Goal: Information Seeking & Learning: Compare options

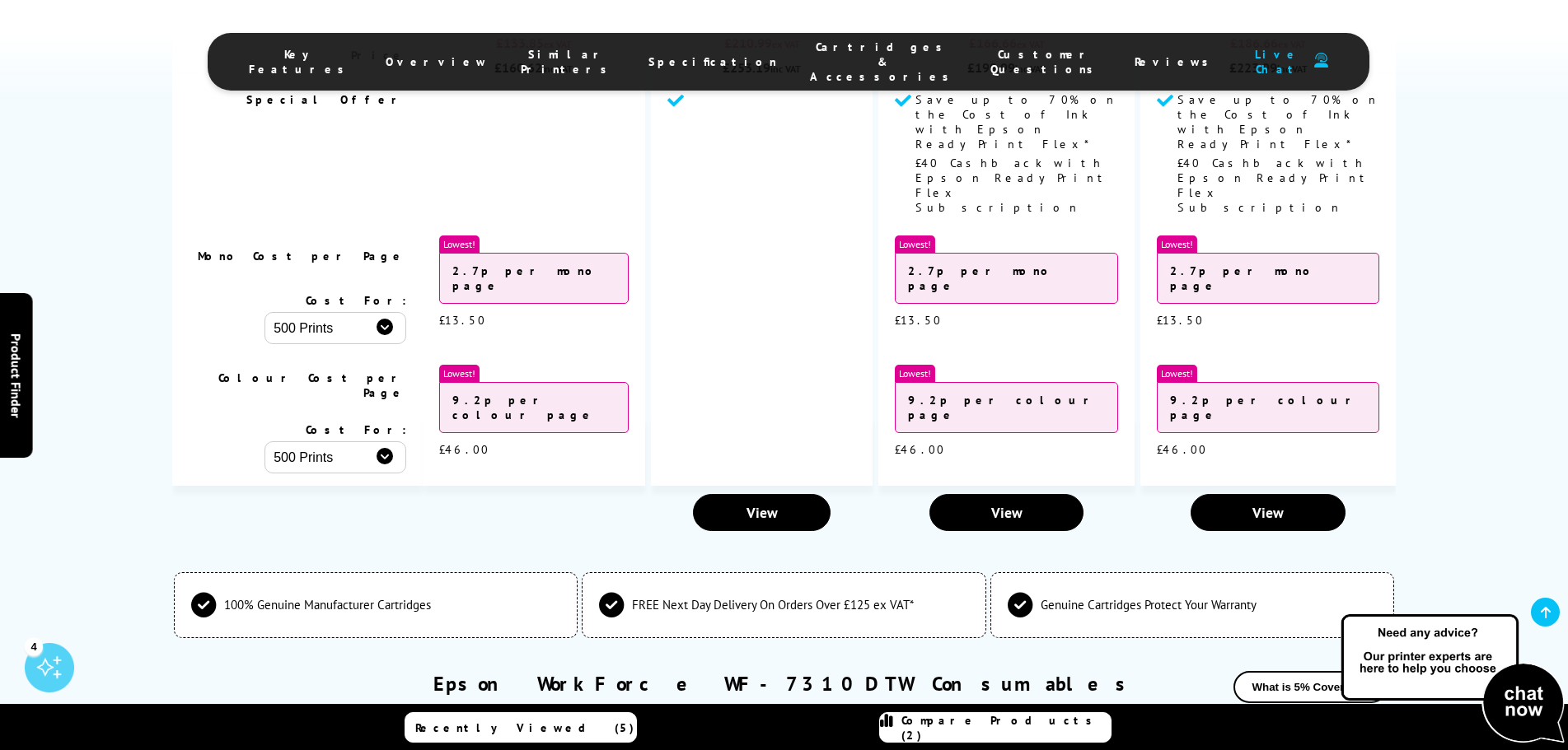
scroll to position [4333, 0]
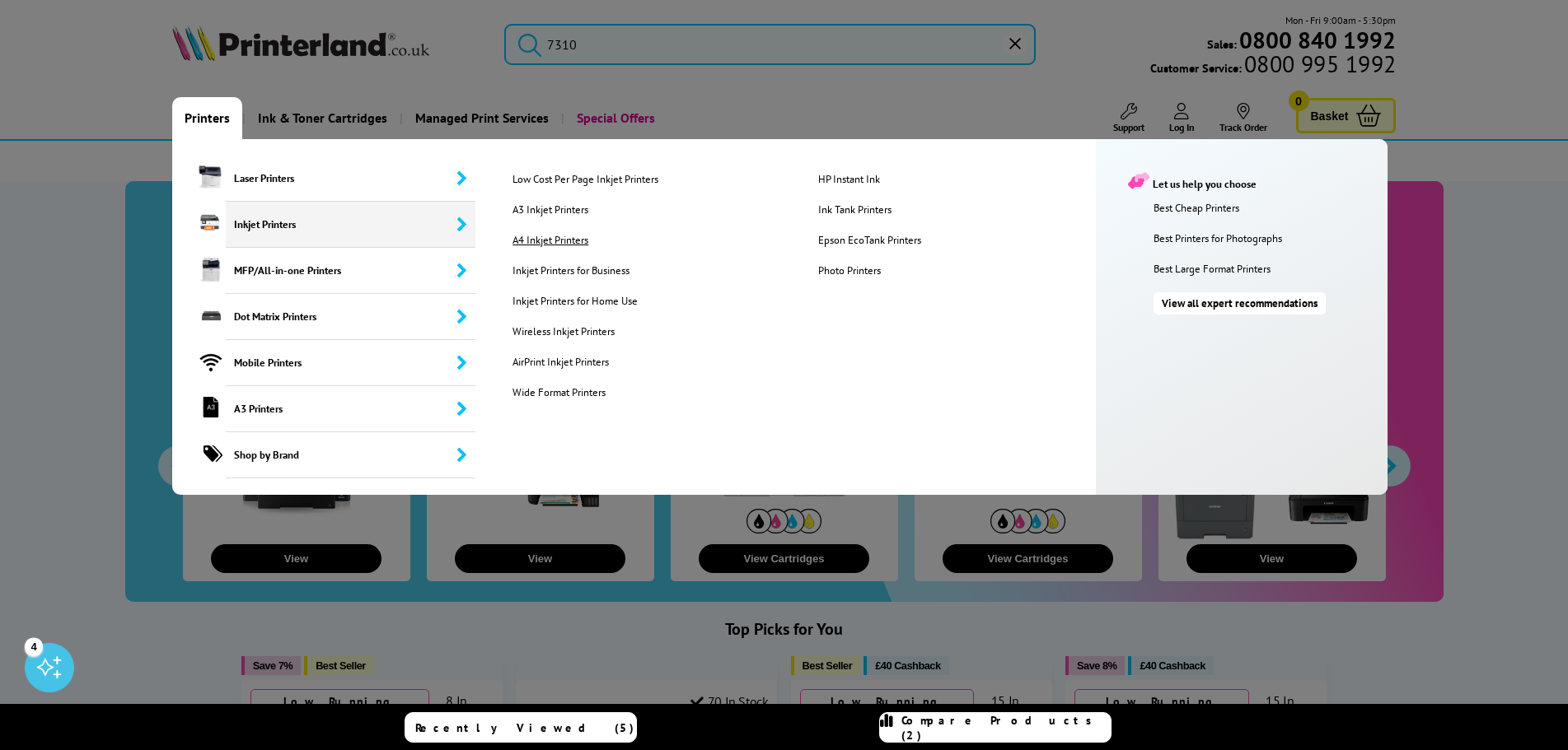
click at [533, 233] on link "A4 Inkjet Printers" at bounding box center [652, 240] width 304 height 14
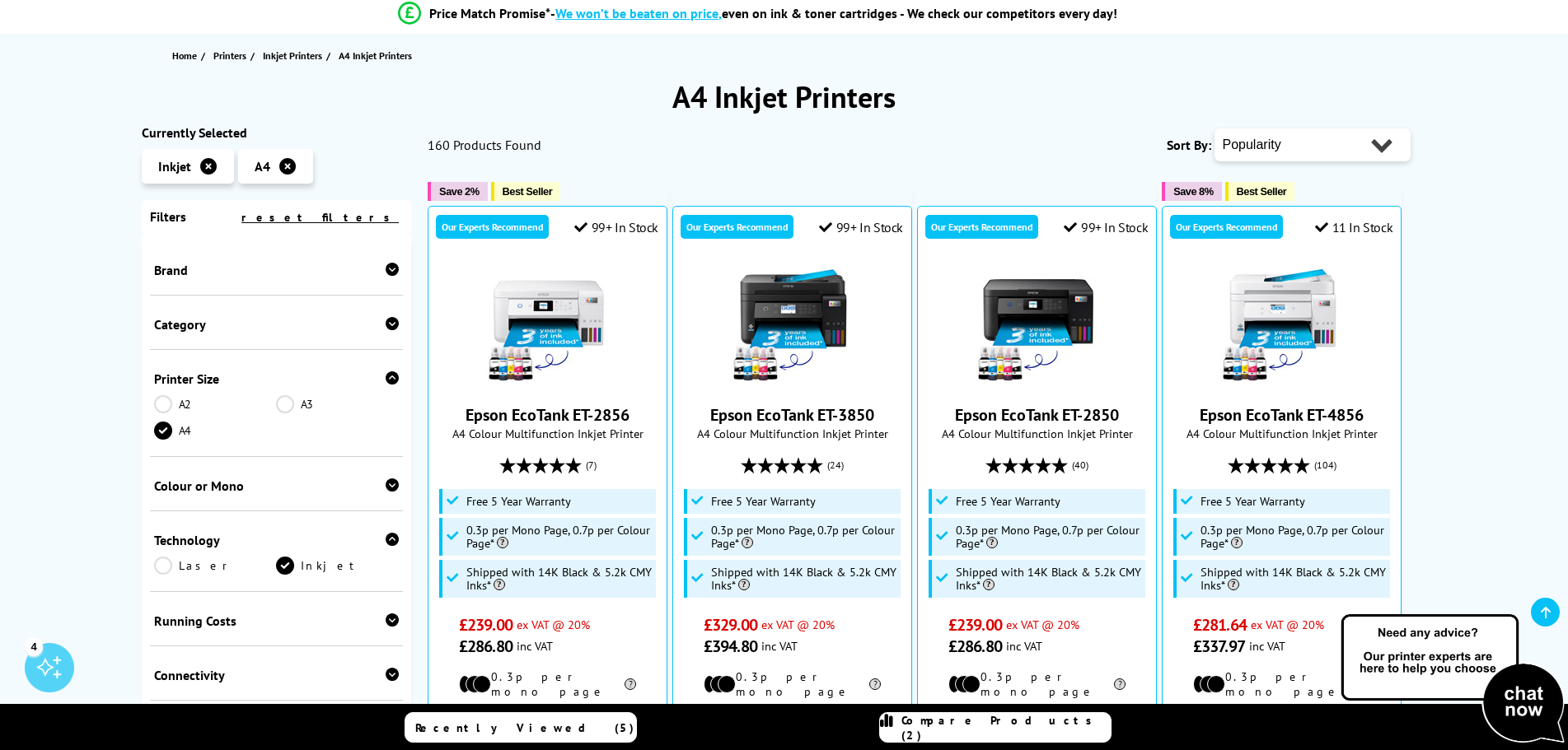
scroll to position [164, 0]
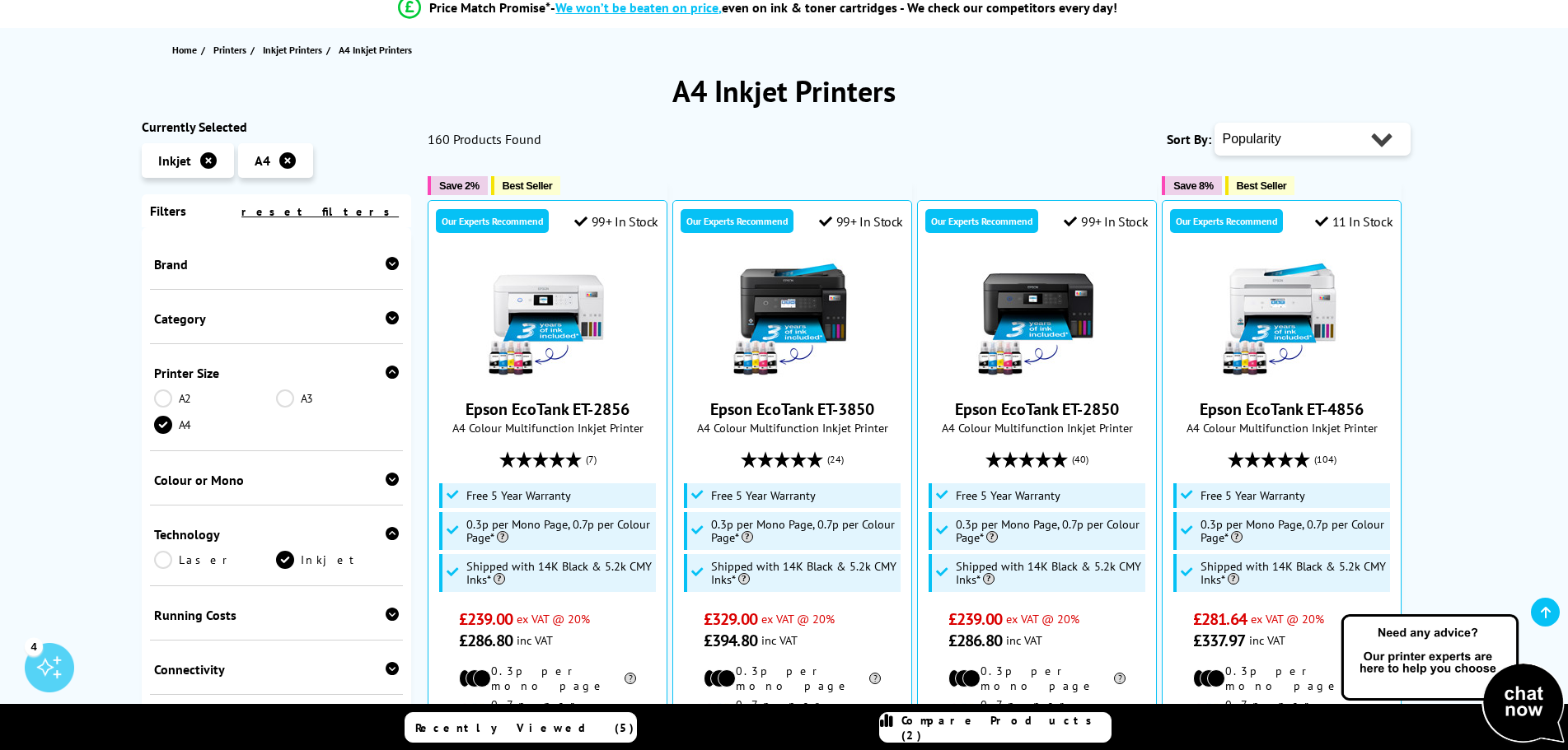
click at [1286, 138] on select "Popularity Rating Price - Low to High Price - High to Low Running Costs - Low t…" at bounding box center [1311, 139] width 196 height 33
select select "Price Ascending"
click at [1214, 123] on select "Popularity Rating Price - Low to High Price - High to Low Running Costs - Low t…" at bounding box center [1311, 139] width 196 height 33
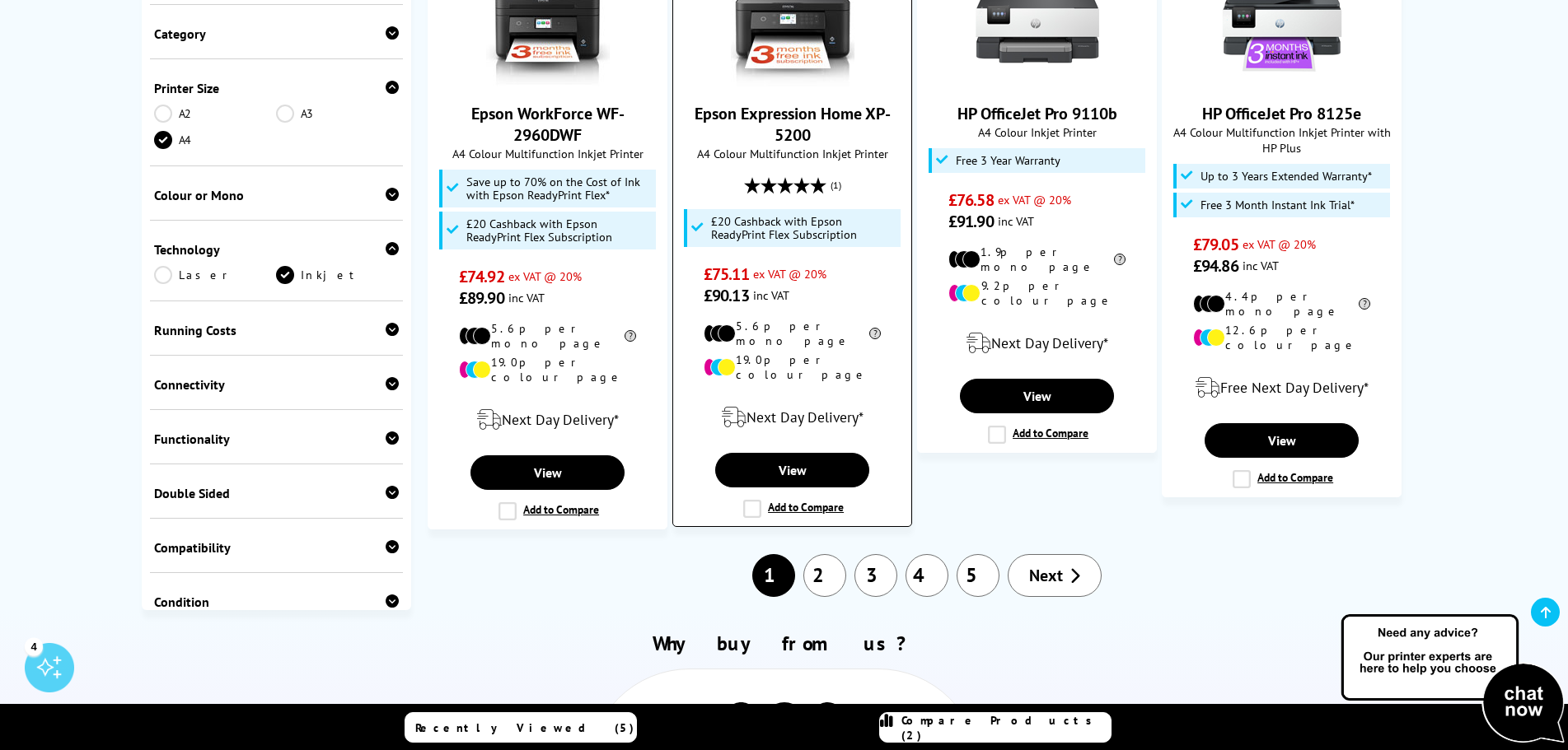
scroll to position [1812, 0]
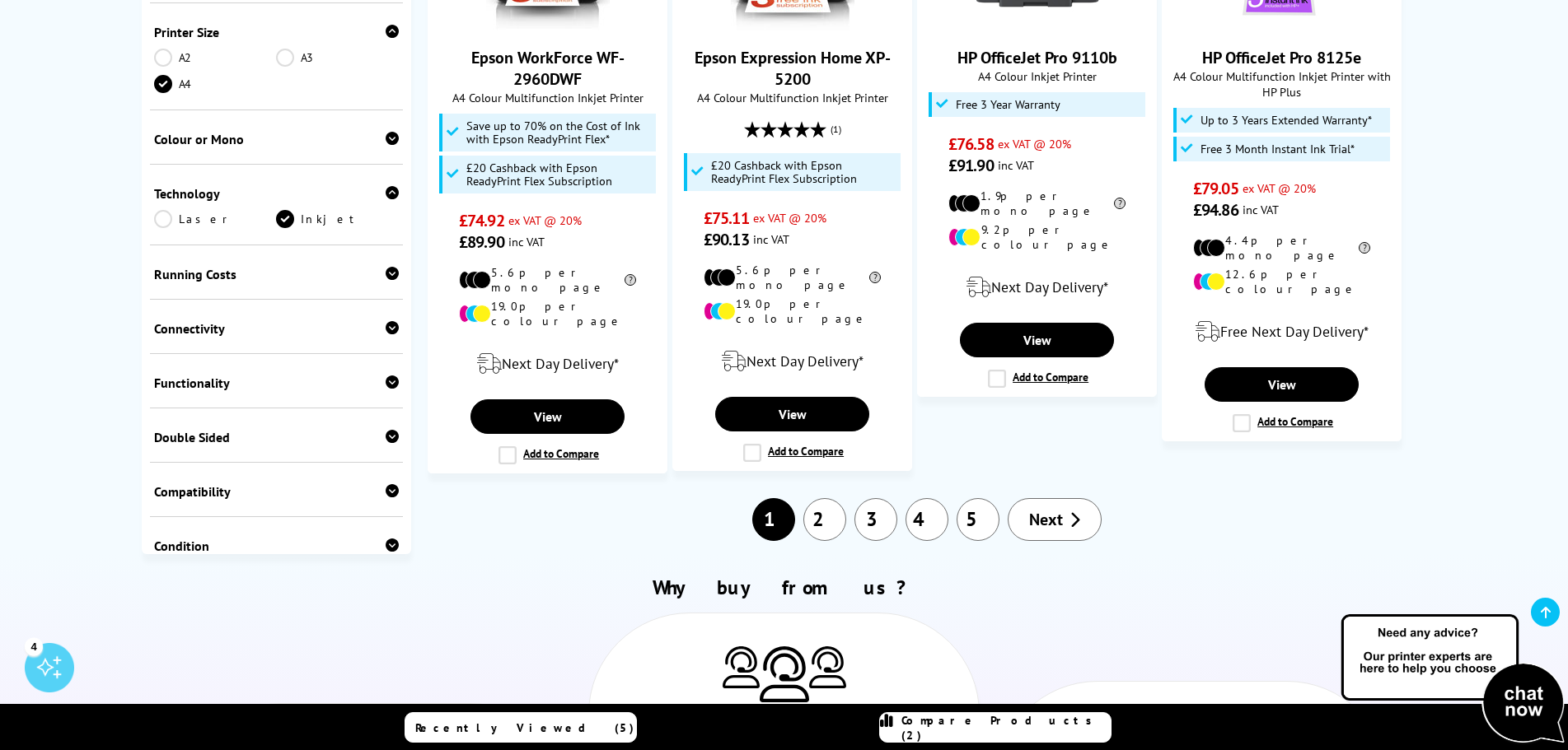
click at [836, 499] on link "2" at bounding box center [824, 519] width 43 height 43
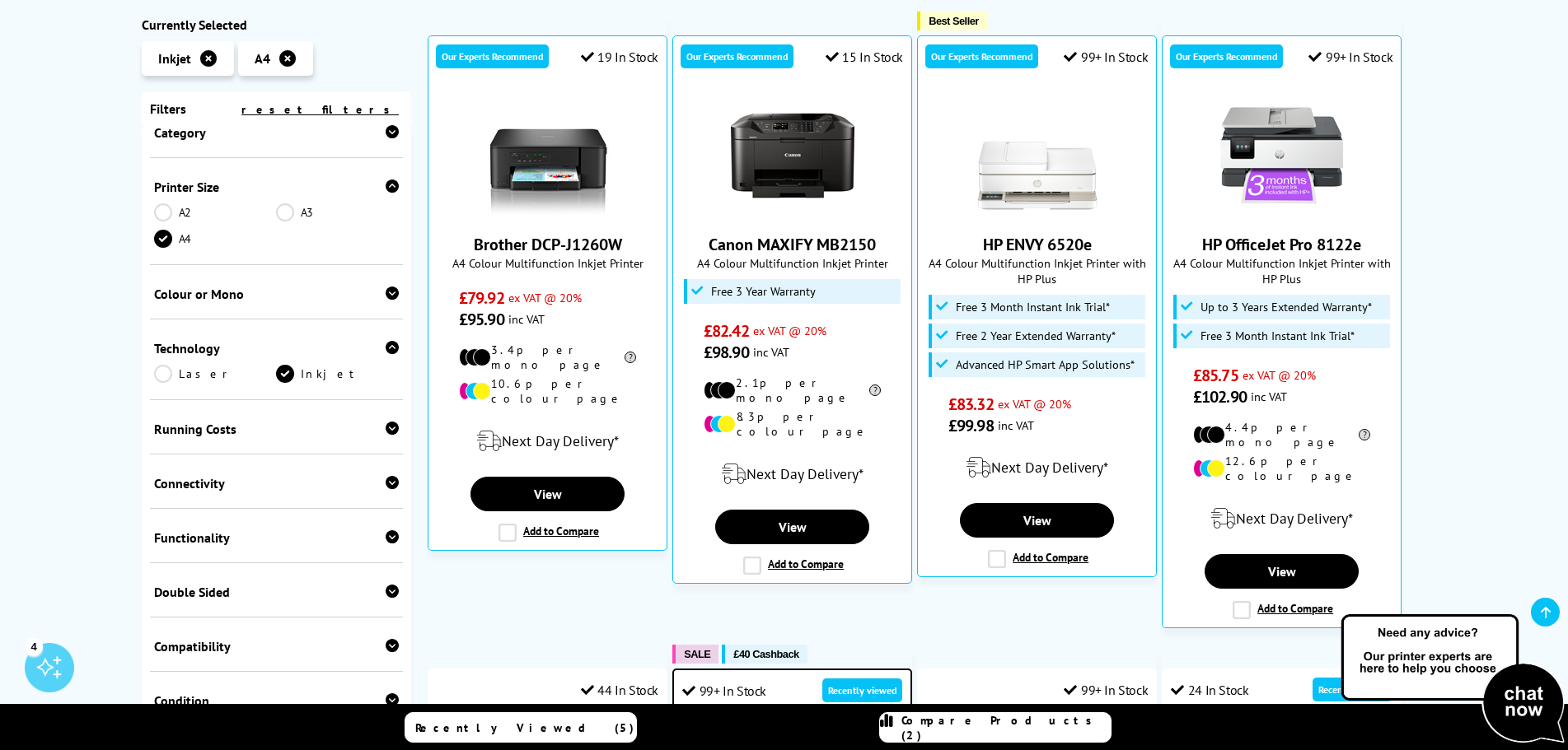
scroll to position [164, 0]
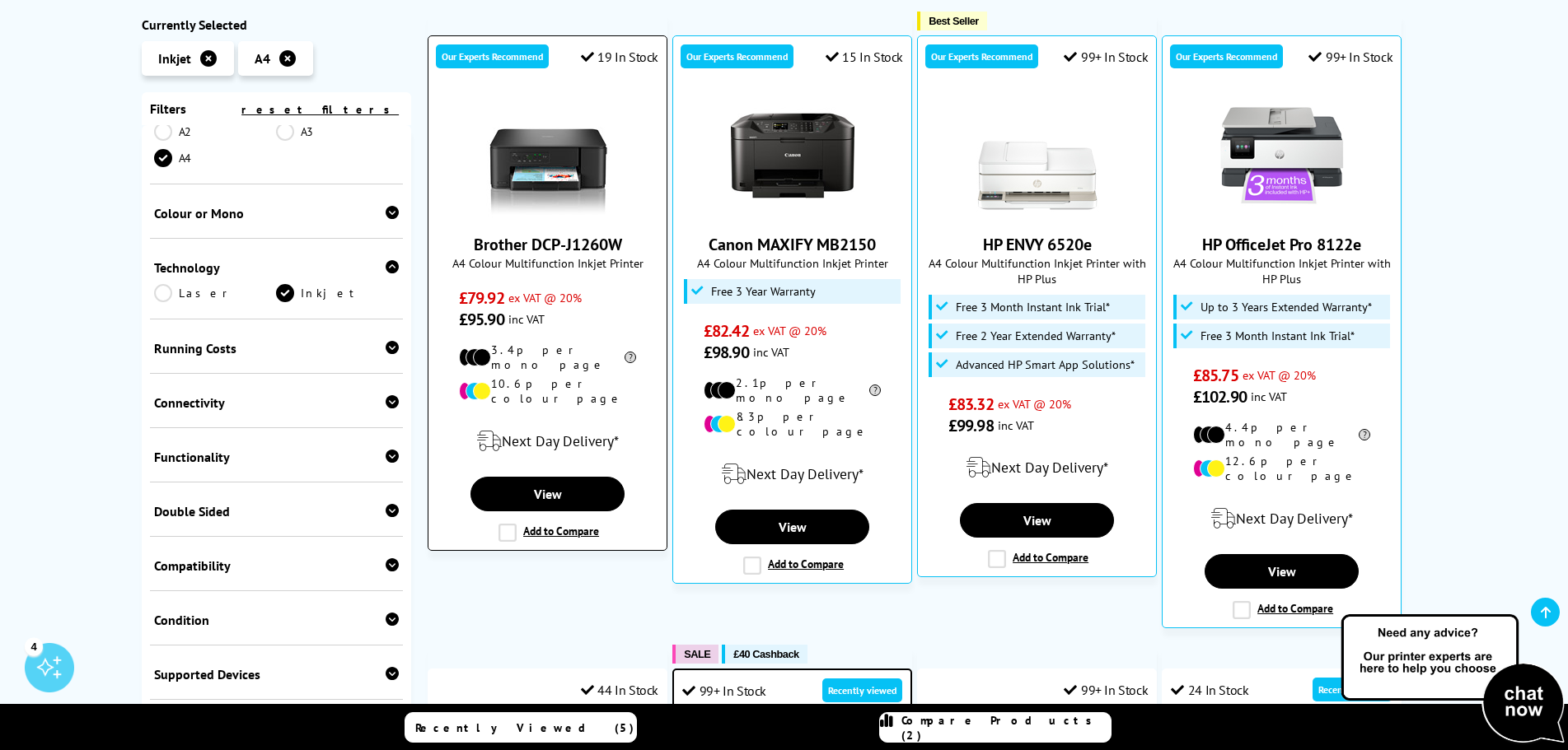
click at [610, 241] on link "Brother DCP-J1260W" at bounding box center [547, 244] width 148 height 22
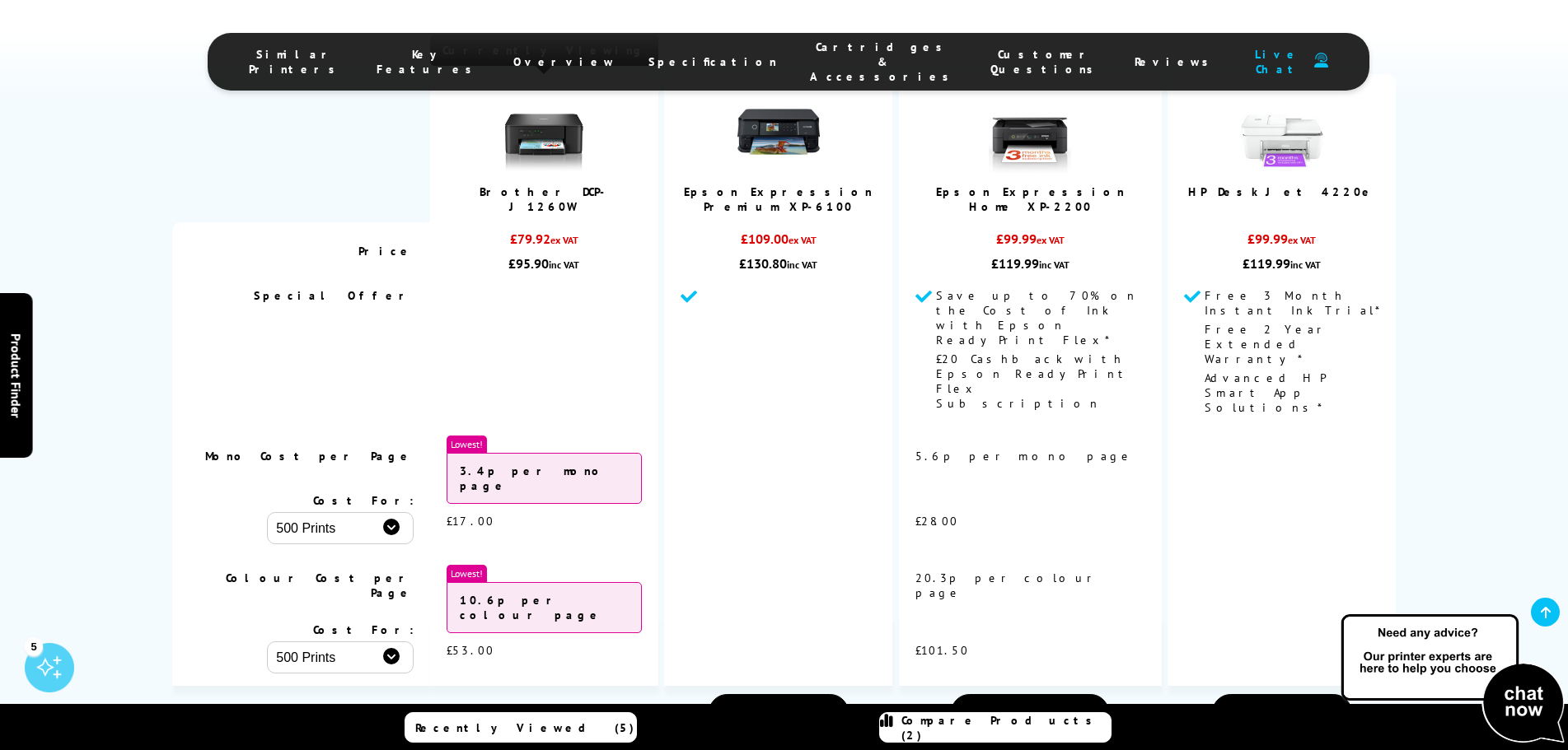
scroll to position [824, 0]
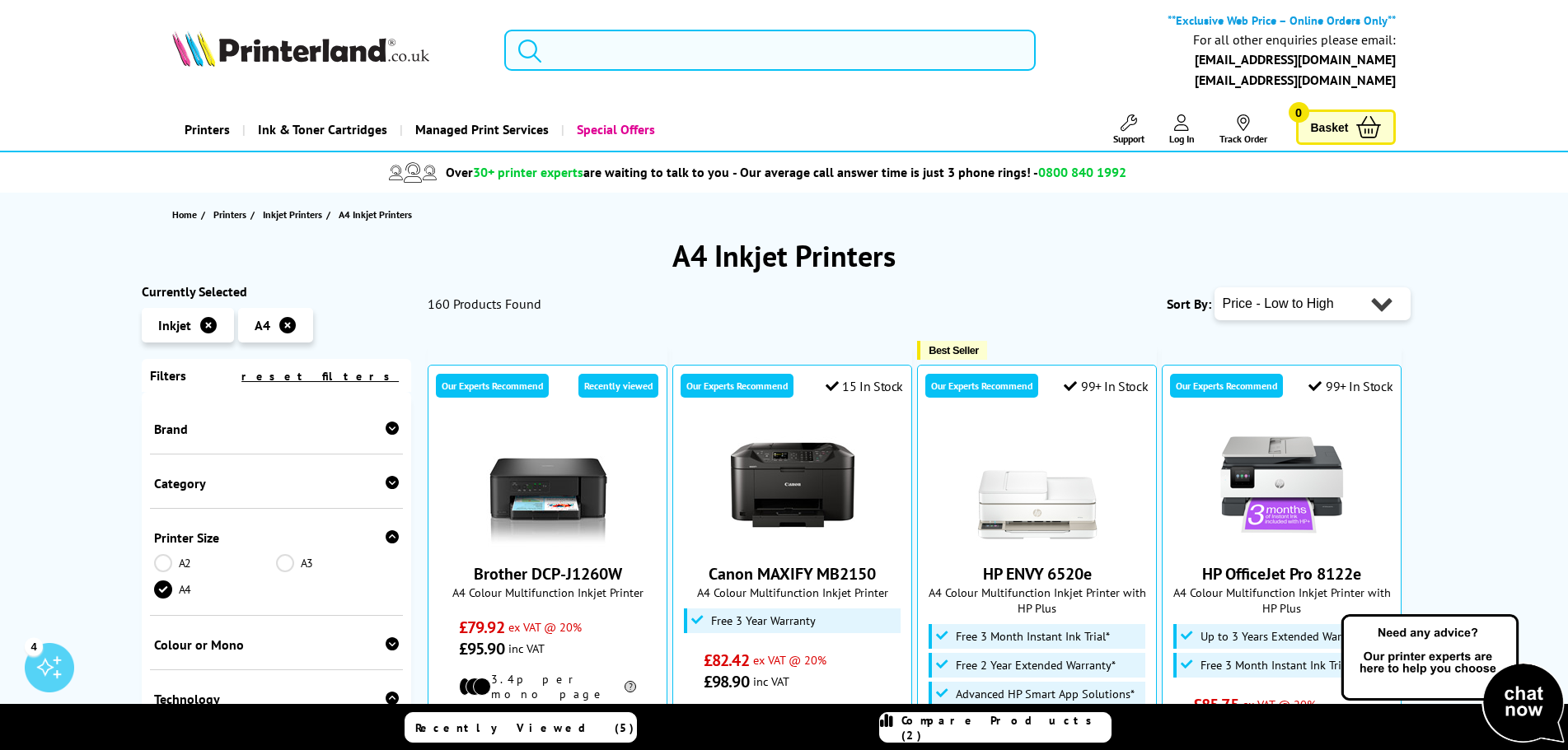
click at [611, 54] on input "search" at bounding box center [769, 50] width 532 height 41
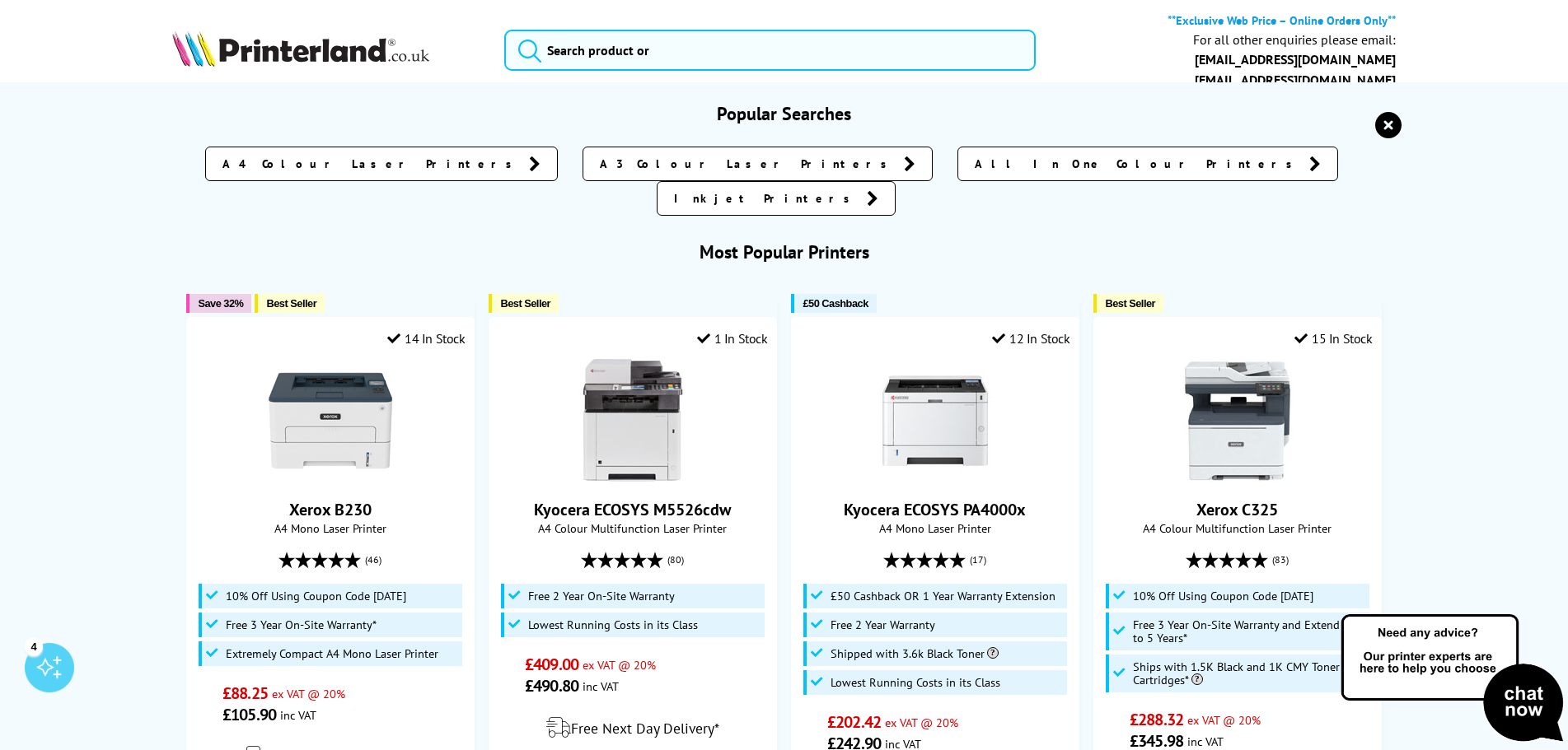
click at [1375, 116] on icon "reset" at bounding box center [1388, 125] width 26 height 26
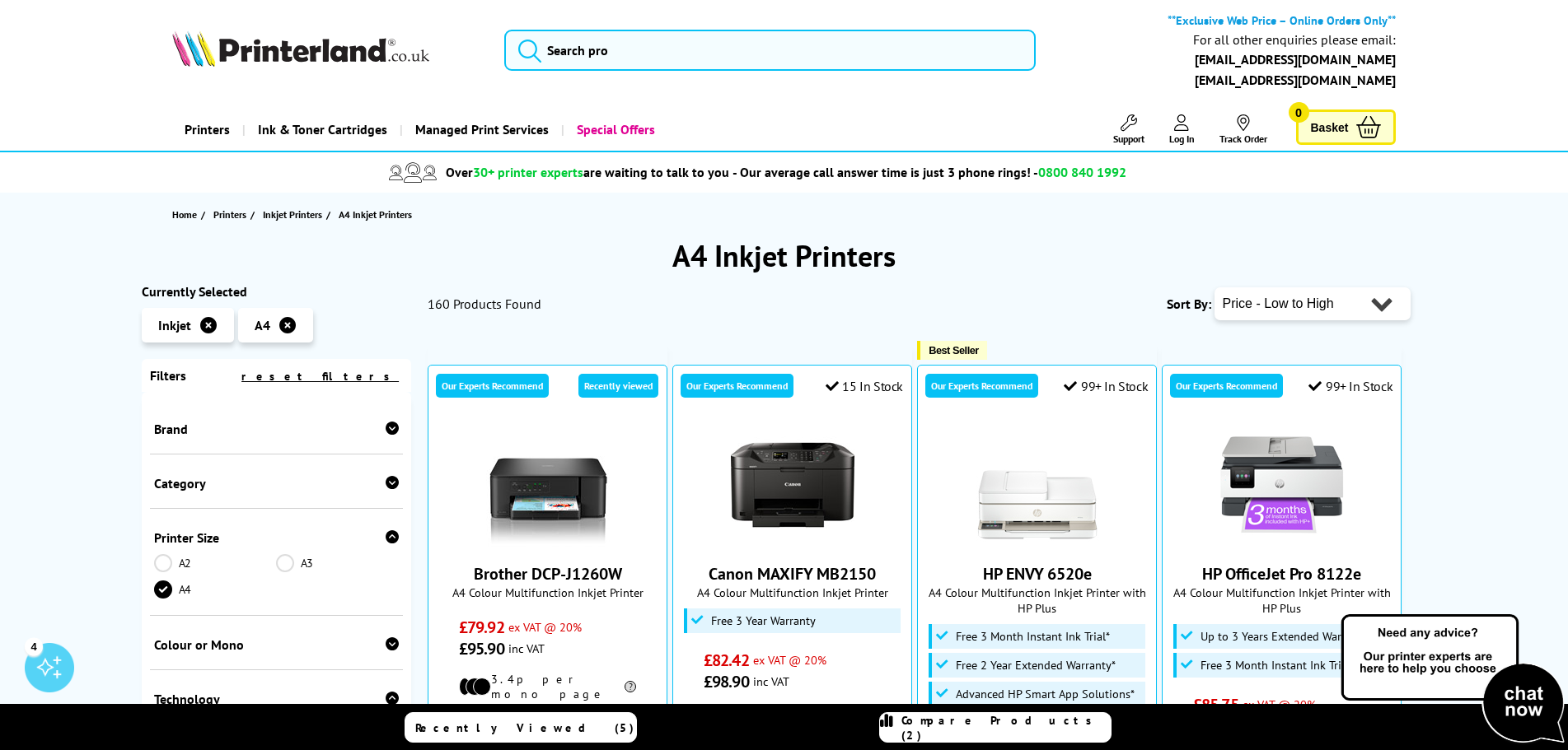
click at [226, 445] on div "Brand" at bounding box center [277, 427] width 254 height 54
click at [379, 431] on div "Brand" at bounding box center [277, 429] width 245 height 17
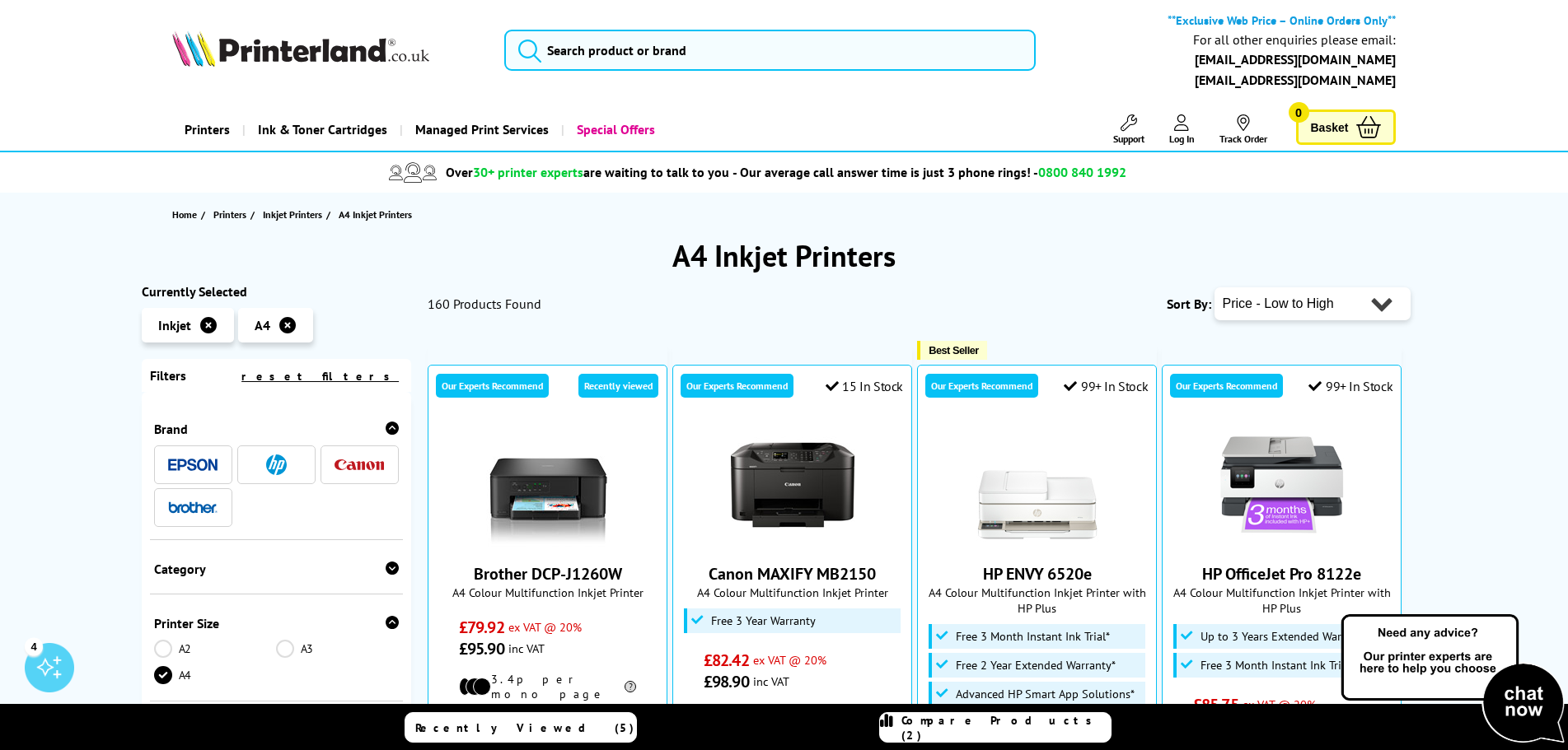
click at [191, 502] on img at bounding box center [192, 507] width 50 height 11
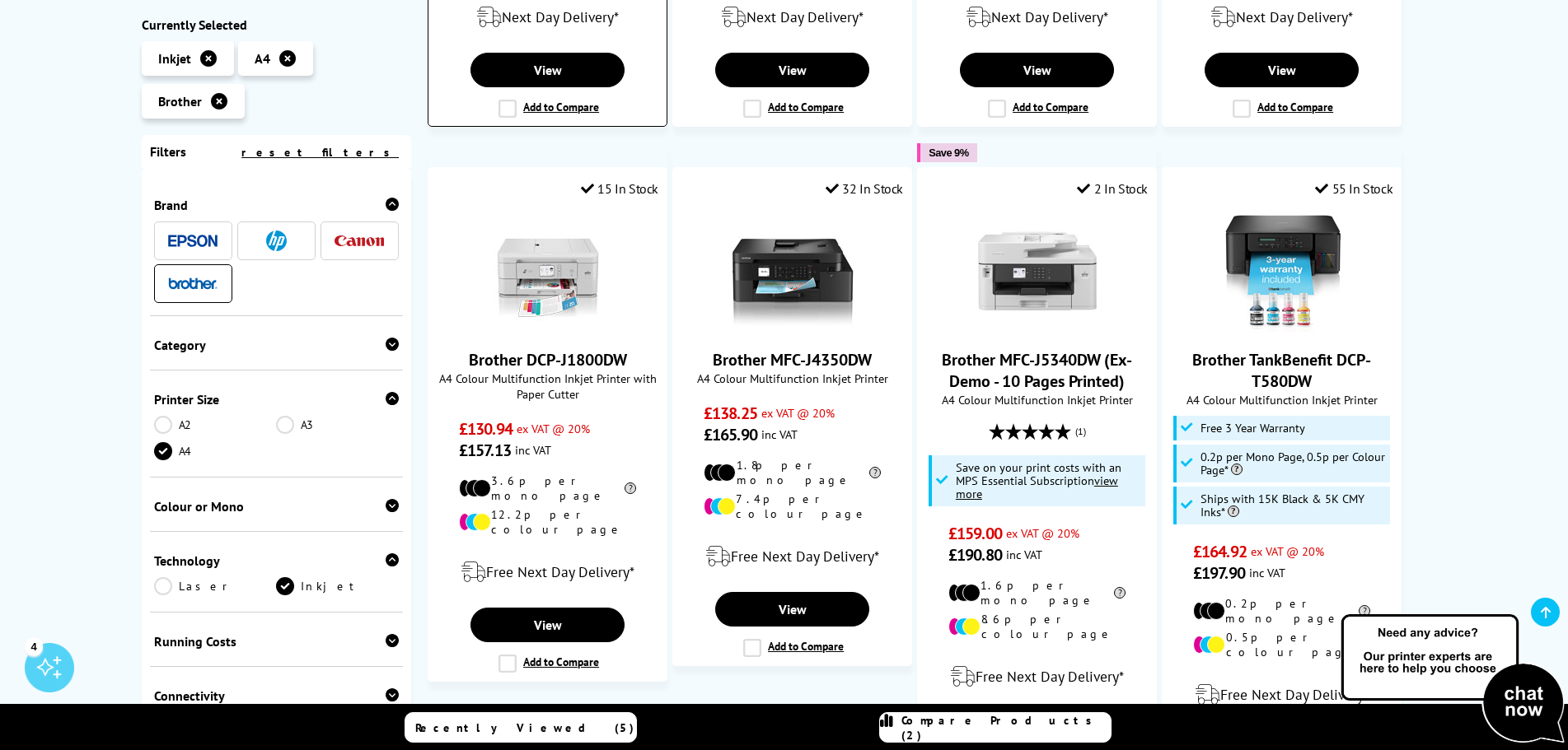
scroll to position [741, 0]
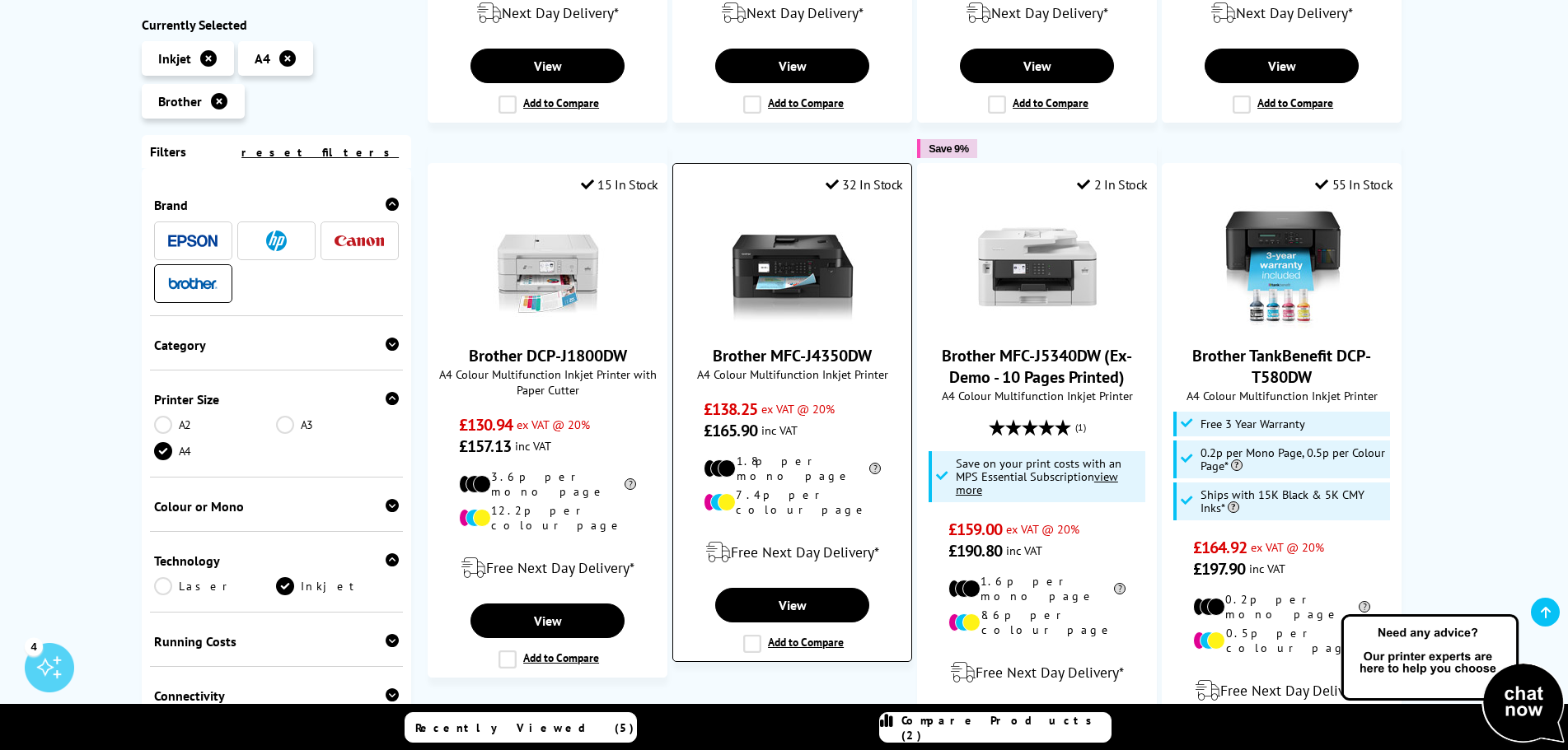
click at [752, 345] on link "Brother MFC-J4350DW" at bounding box center [792, 356] width 159 height 22
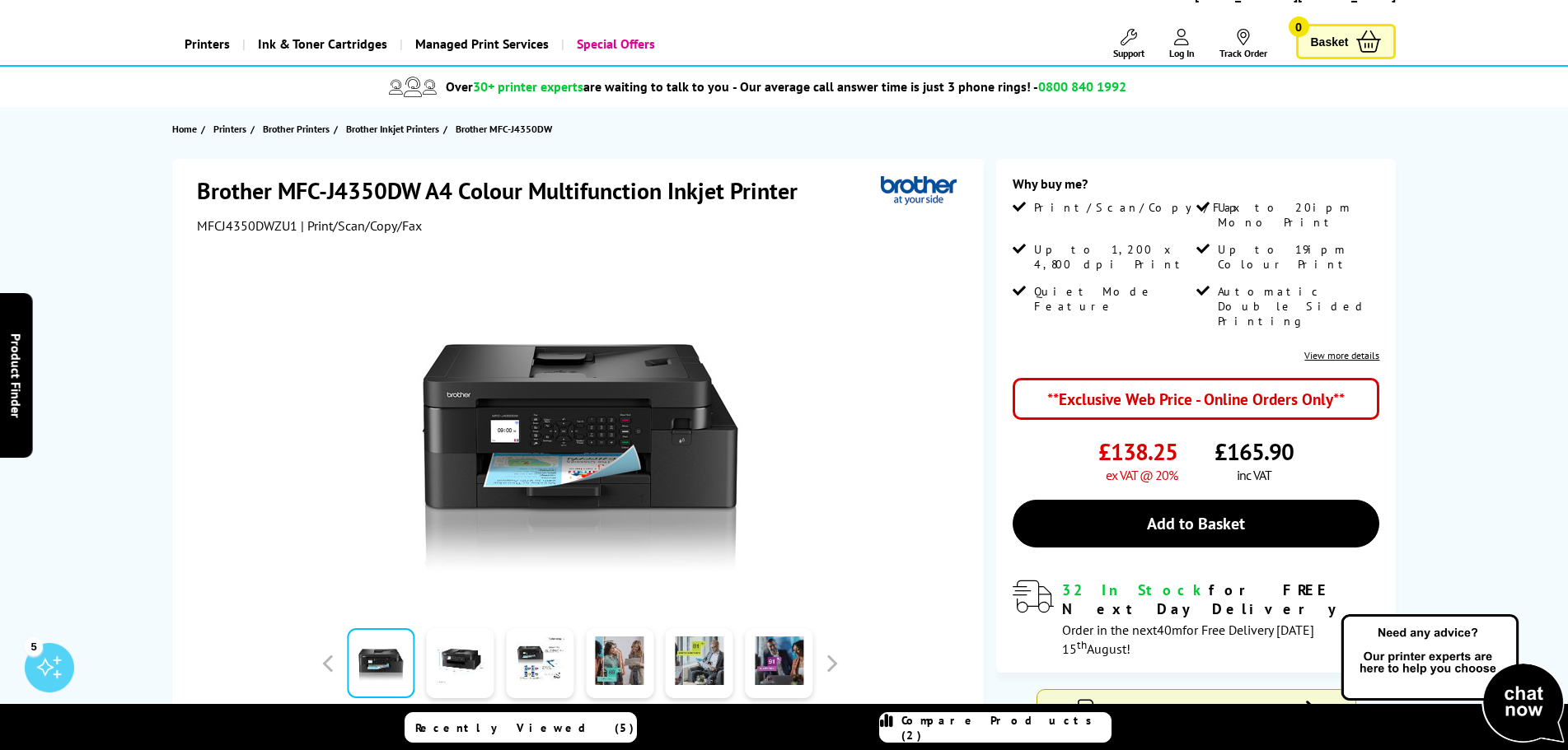
scroll to position [83, 0]
